Goal: Check status: Check status

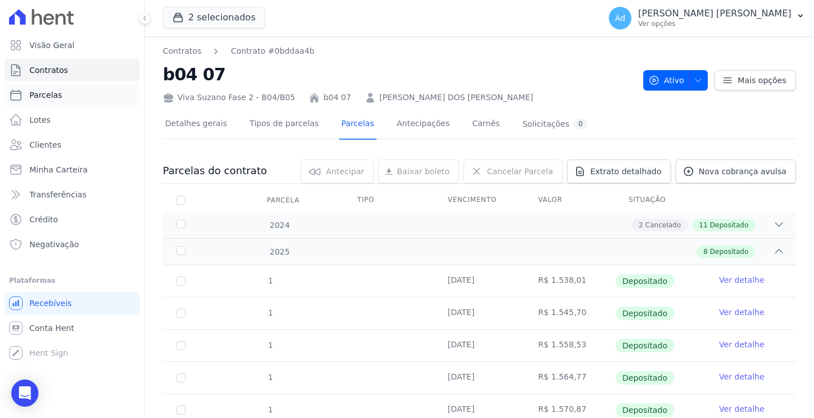
click at [66, 98] on link "Parcelas" at bounding box center [72, 95] width 135 height 23
select select
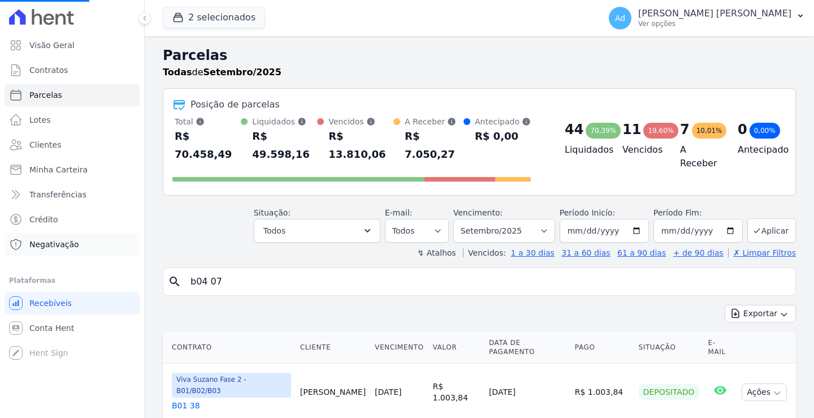
drag, startPoint x: 271, startPoint y: 269, endPoint x: 66, endPoint y: 252, distance: 205.4
click at [66, 252] on div "Visão Geral Contratos [GEOGRAPHIC_DATA] Lotes Clientes Minha Carteira Transferê…" at bounding box center [407, 209] width 814 height 418
select select
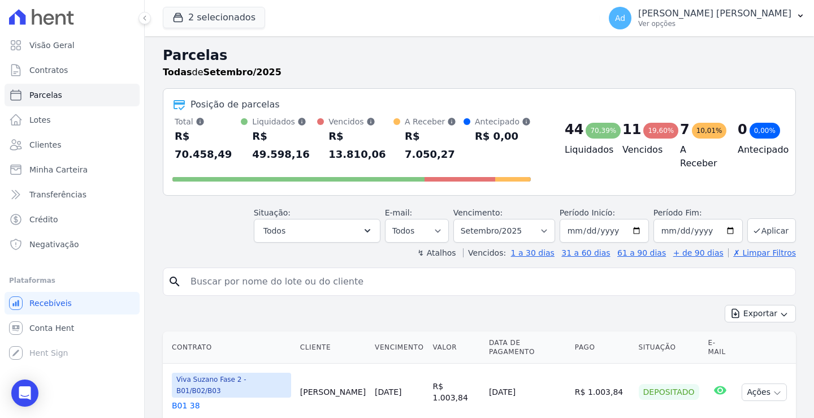
click at [325, 270] on input "search" at bounding box center [487, 281] width 607 height 23
type input "b05 08"
select select
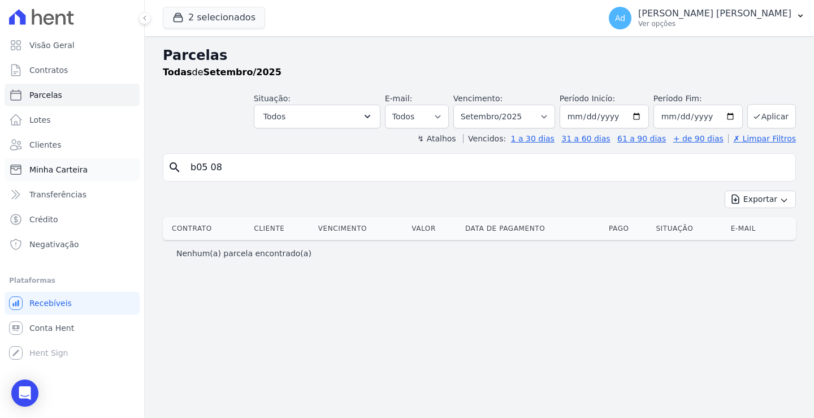
click at [127, 165] on link "Minha Carteira" at bounding box center [72, 169] width 135 height 23
drag, startPoint x: 241, startPoint y: 174, endPoint x: 150, endPoint y: 164, distance: 92.1
click at [150, 164] on div "Parcelas Todas de Setembro/2025 Situação: Agendado Em Aberto Pago Processando C…" at bounding box center [479, 227] width 669 height 382
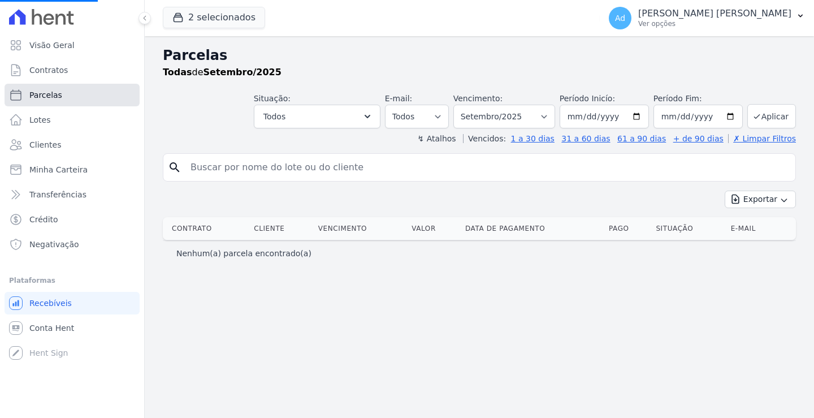
click at [75, 98] on link "Parcelas" at bounding box center [72, 95] width 135 height 23
select select
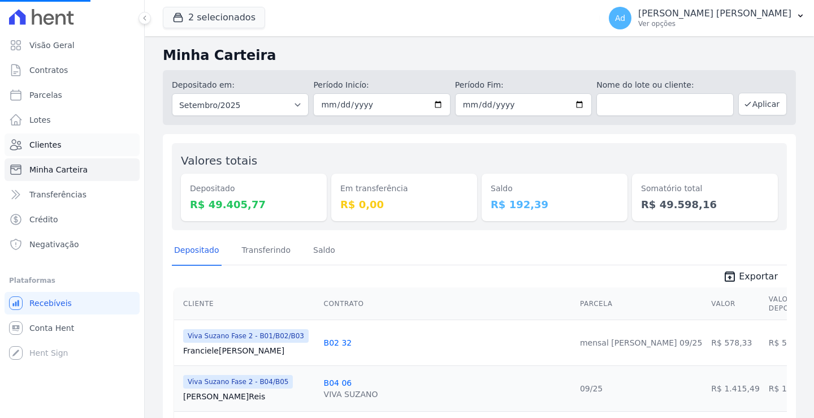
select select
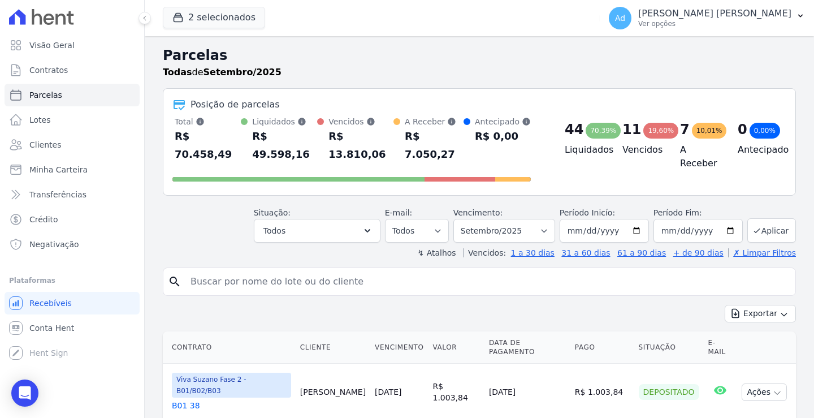
click at [305, 270] on input "search" at bounding box center [487, 281] width 607 height 23
type input "mariana"
select select
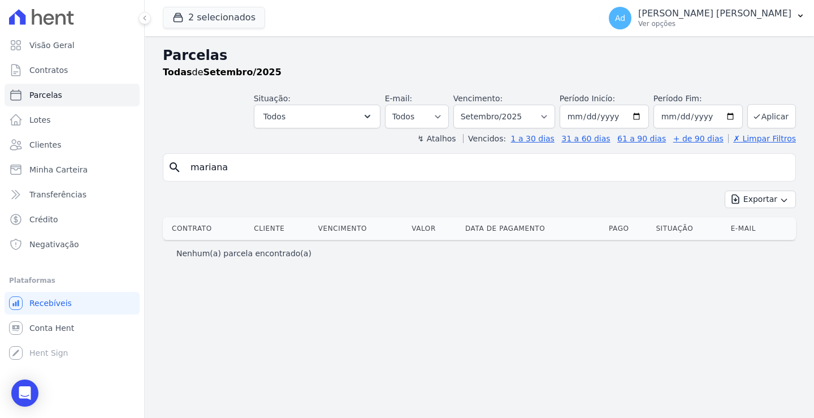
drag, startPoint x: 254, startPoint y: 165, endPoint x: 209, endPoint y: 163, distance: 44.7
click at [209, 163] on input "mariana" at bounding box center [487, 167] width 607 height 23
type input "m"
